Goal: Find specific page/section: Find specific page/section

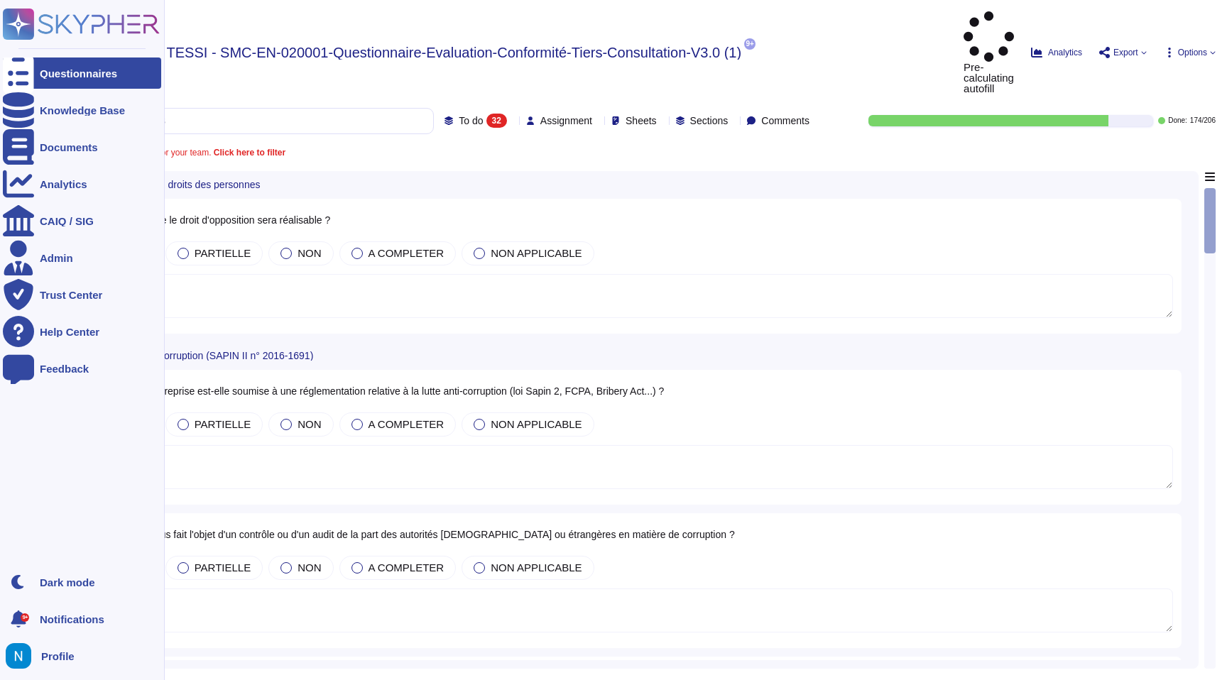
click at [13, 62] on div at bounding box center [18, 73] width 31 height 31
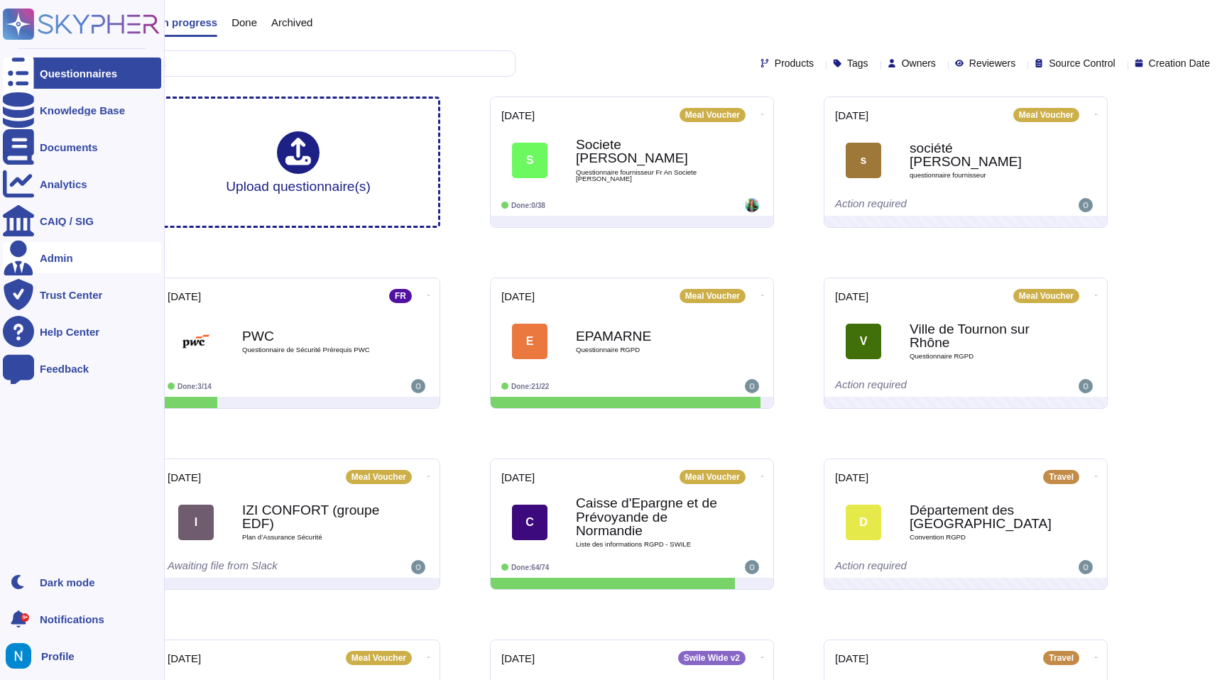
click at [89, 251] on div "Admin" at bounding box center [82, 257] width 158 height 31
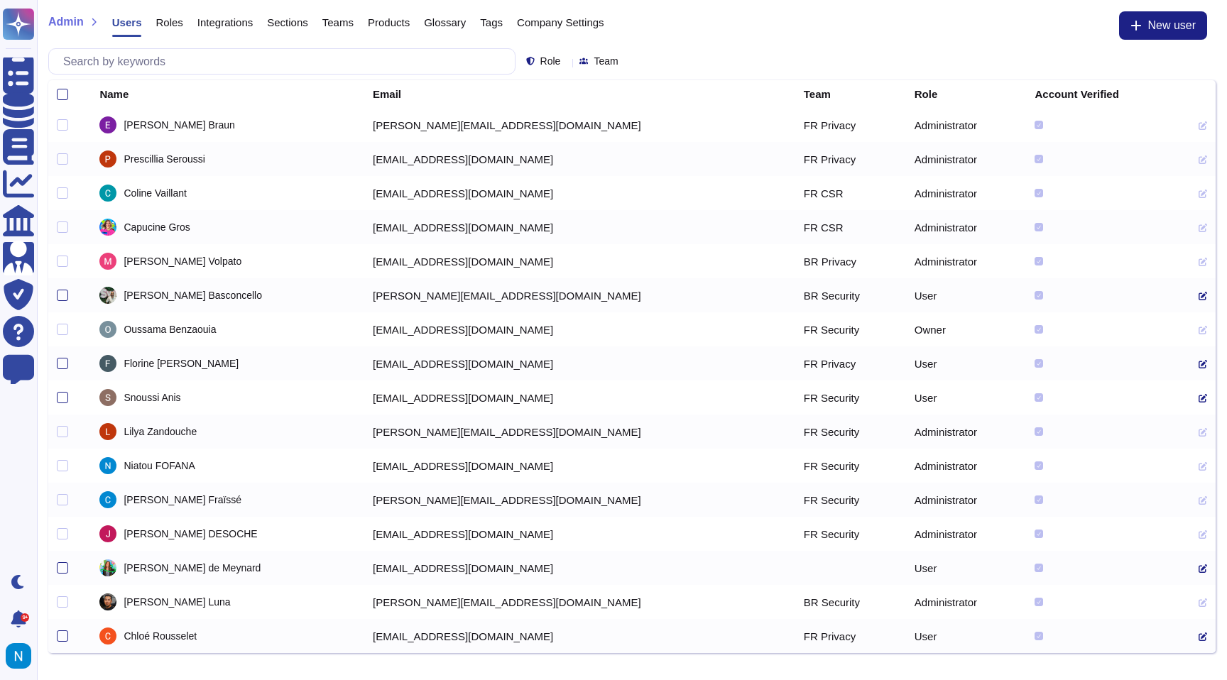
click at [154, 195] on span "[PERSON_NAME]" at bounding box center [155, 193] width 62 height 10
